Goal: Find specific page/section: Find specific page/section

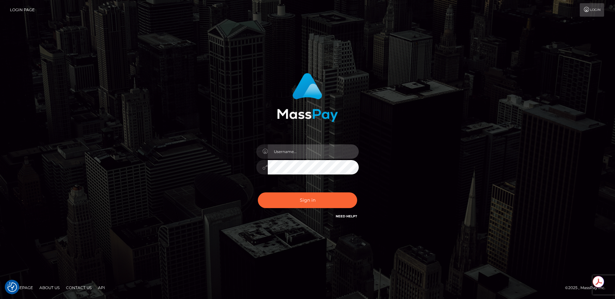
type input "egblue"
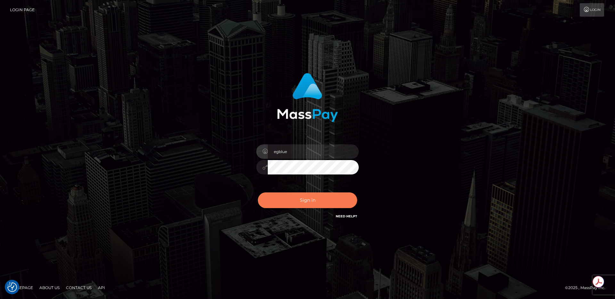
click at [312, 200] on button "Sign in" at bounding box center [307, 200] width 99 height 16
type input "egblue"
click at [314, 208] on button "Sign in" at bounding box center [307, 200] width 99 height 16
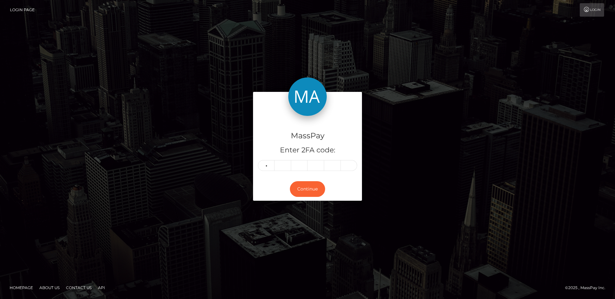
type input "2"
type input "8"
type input "0"
type input "9"
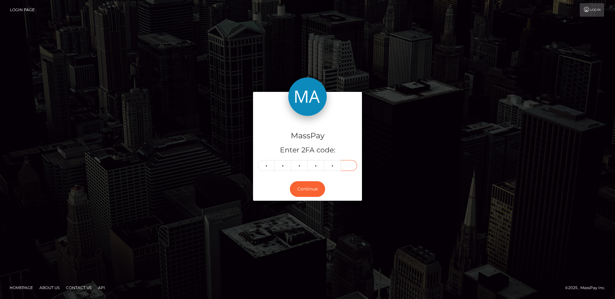
type input "2"
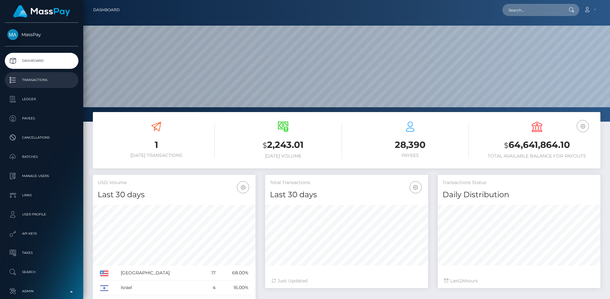
scroll to position [114, 163]
click at [34, 76] on p "Transactions" at bounding box center [41, 80] width 69 height 10
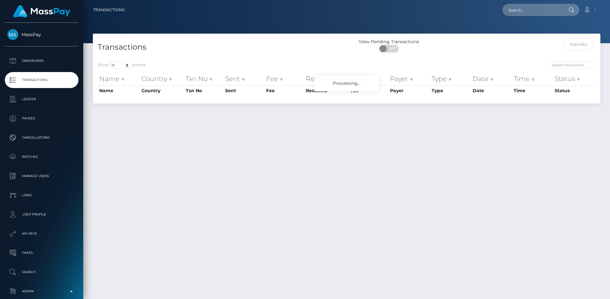
scroll to position [34, 0]
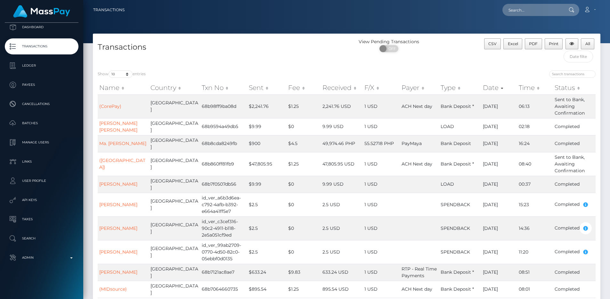
click at [32, 255] on p "Admin" at bounding box center [41, 258] width 69 height 10
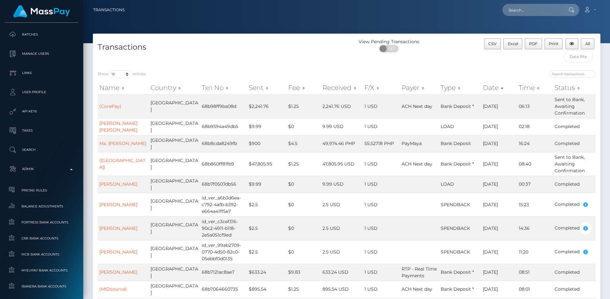
scroll to position [391, 0]
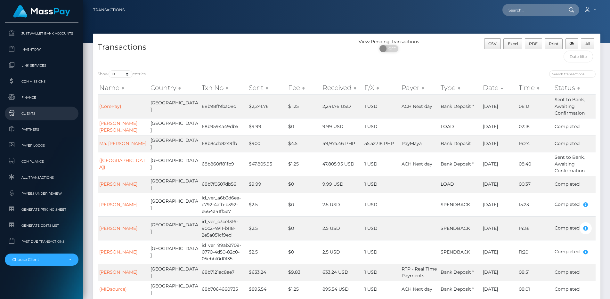
click at [36, 116] on span "Clients" at bounding box center [41, 113] width 69 height 7
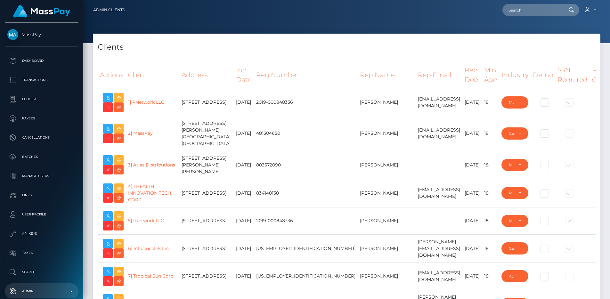
select select "223"
click at [110, 129] on icon at bounding box center [108, 129] width 8 height 8
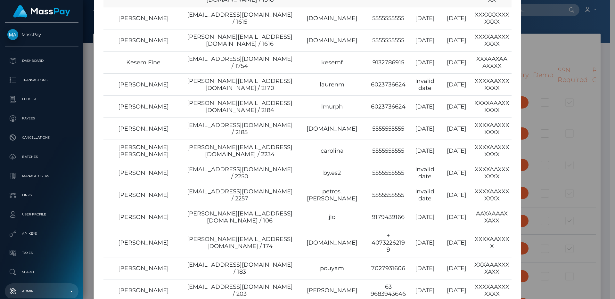
scroll to position [199, 0]
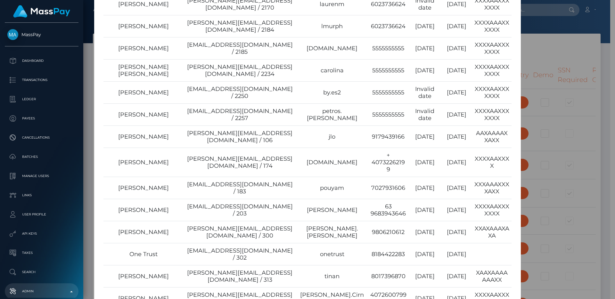
type input "egblue"
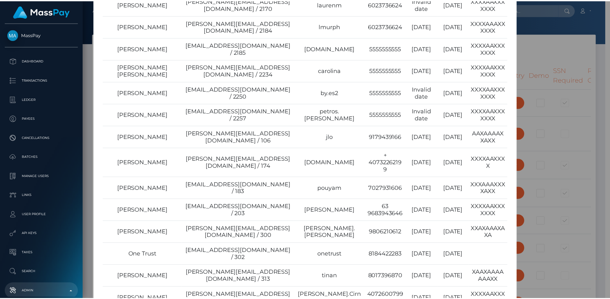
scroll to position [0, 0]
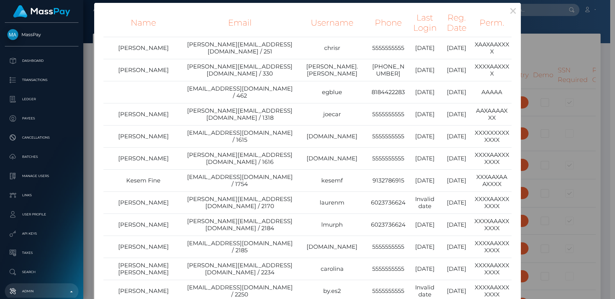
click at [532, 60] on div "× Name Email Username Phone Last Login Reg. Date Perm. [PERSON_NAME] [PERSON_NA…" at bounding box center [307, 149] width 615 height 299
